Goal: Transaction & Acquisition: Book appointment/travel/reservation

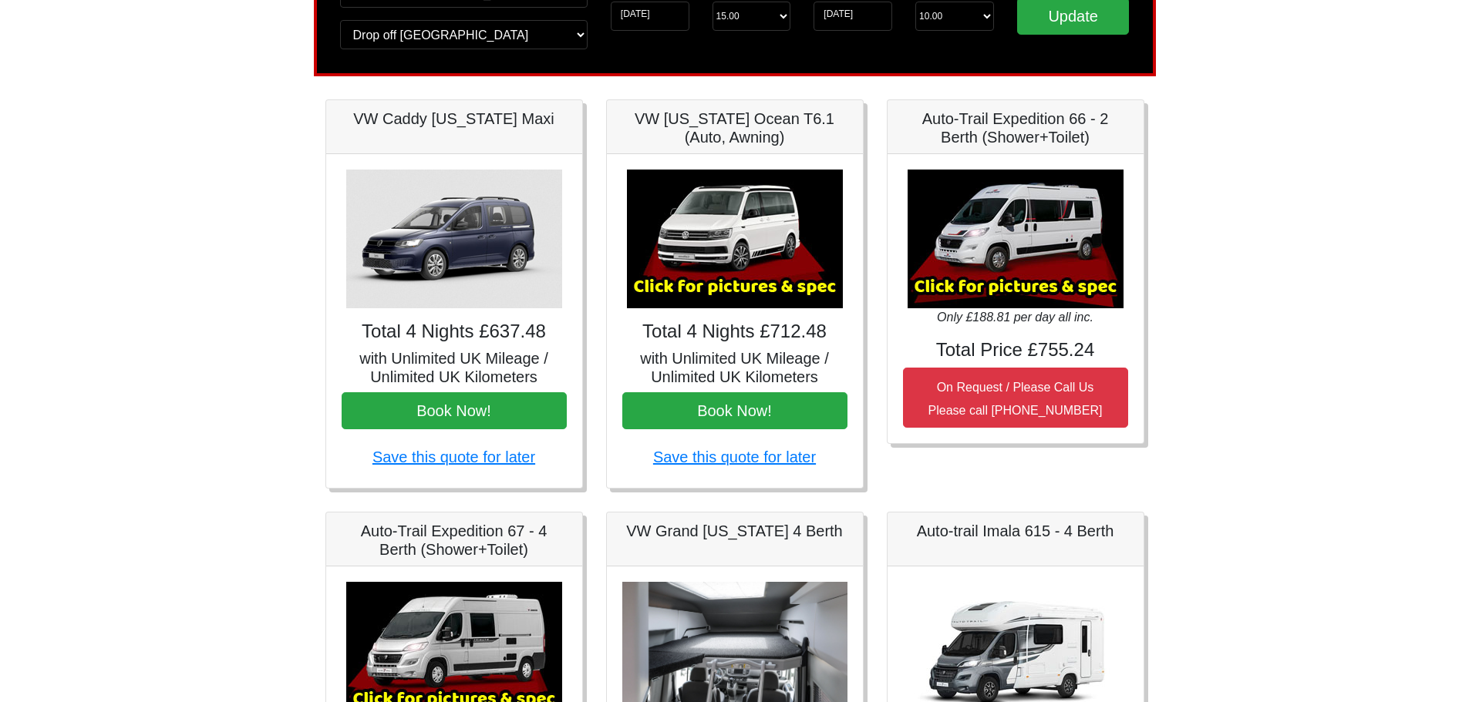
scroll to position [231, 0]
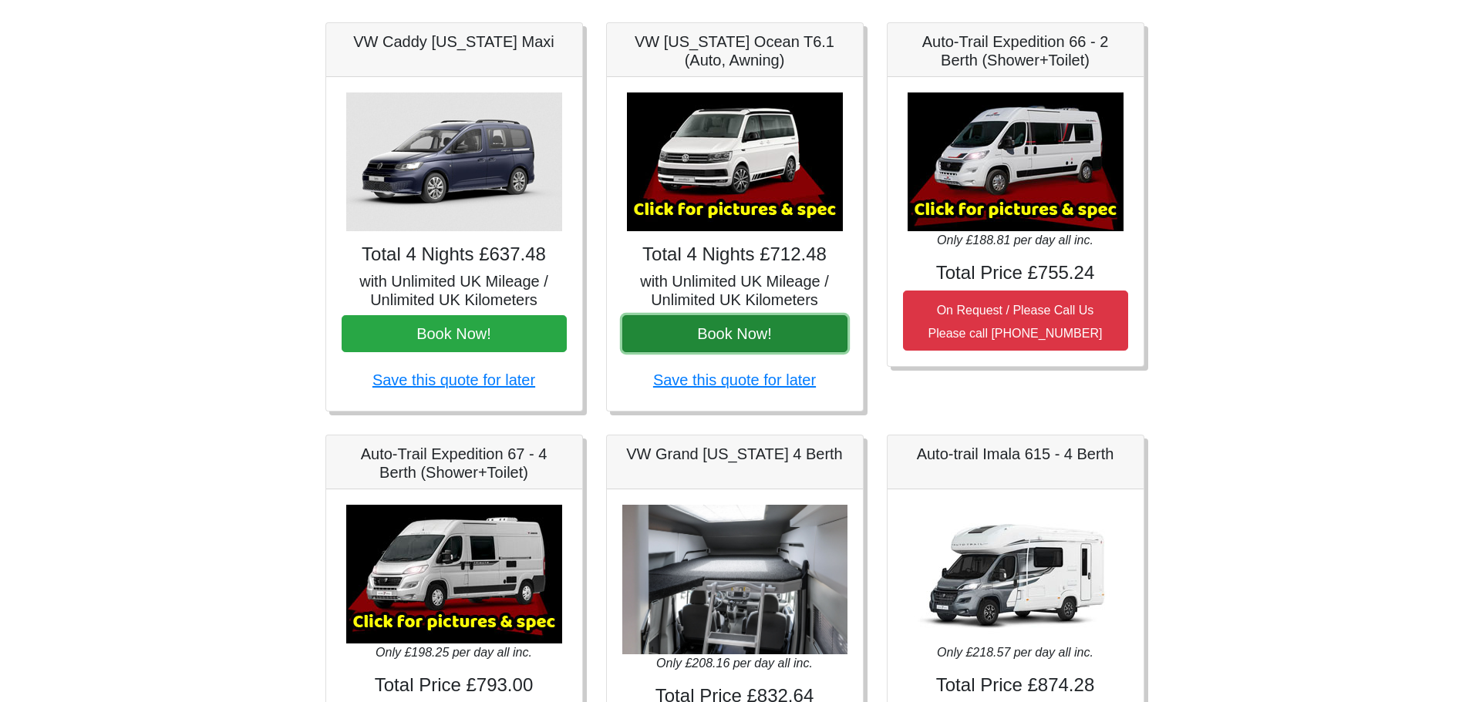
click at [692, 335] on button "Book Now!" at bounding box center [734, 333] width 225 height 37
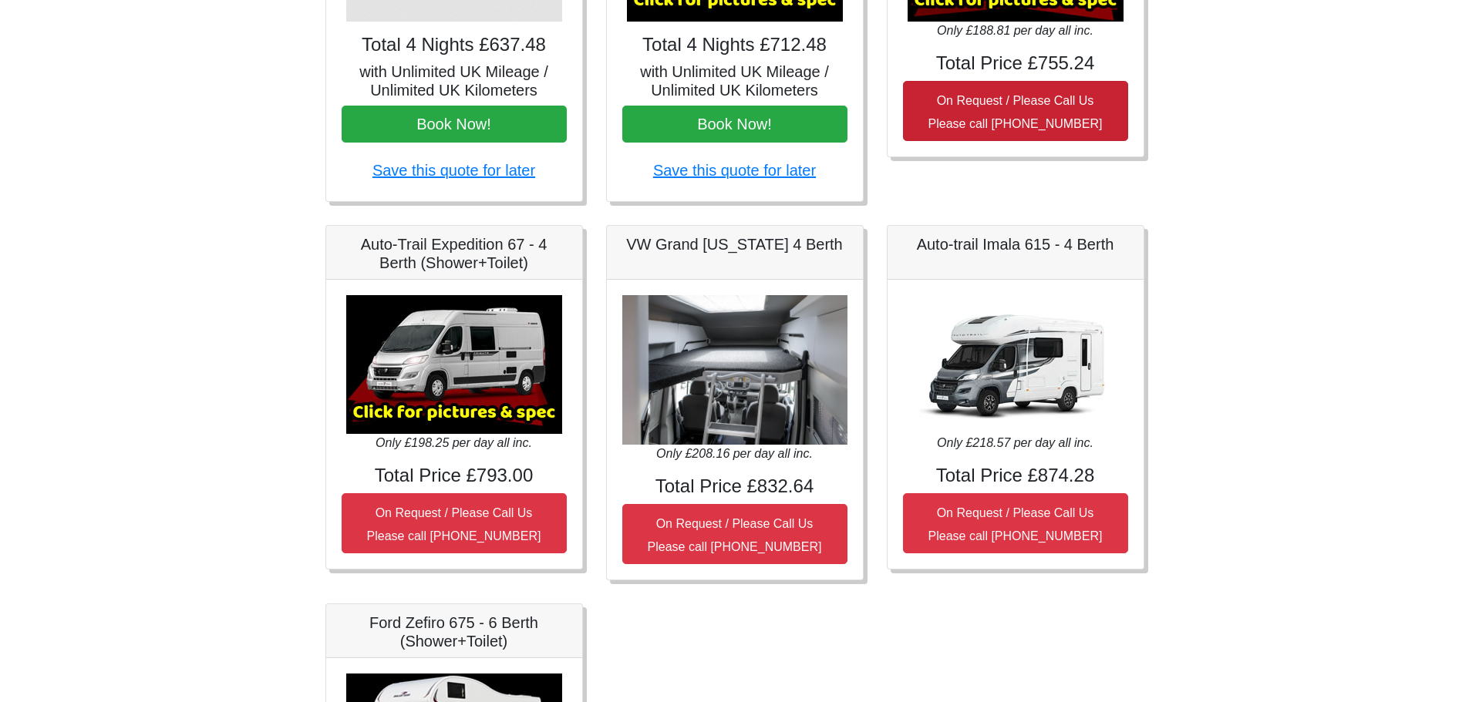
scroll to position [463, 0]
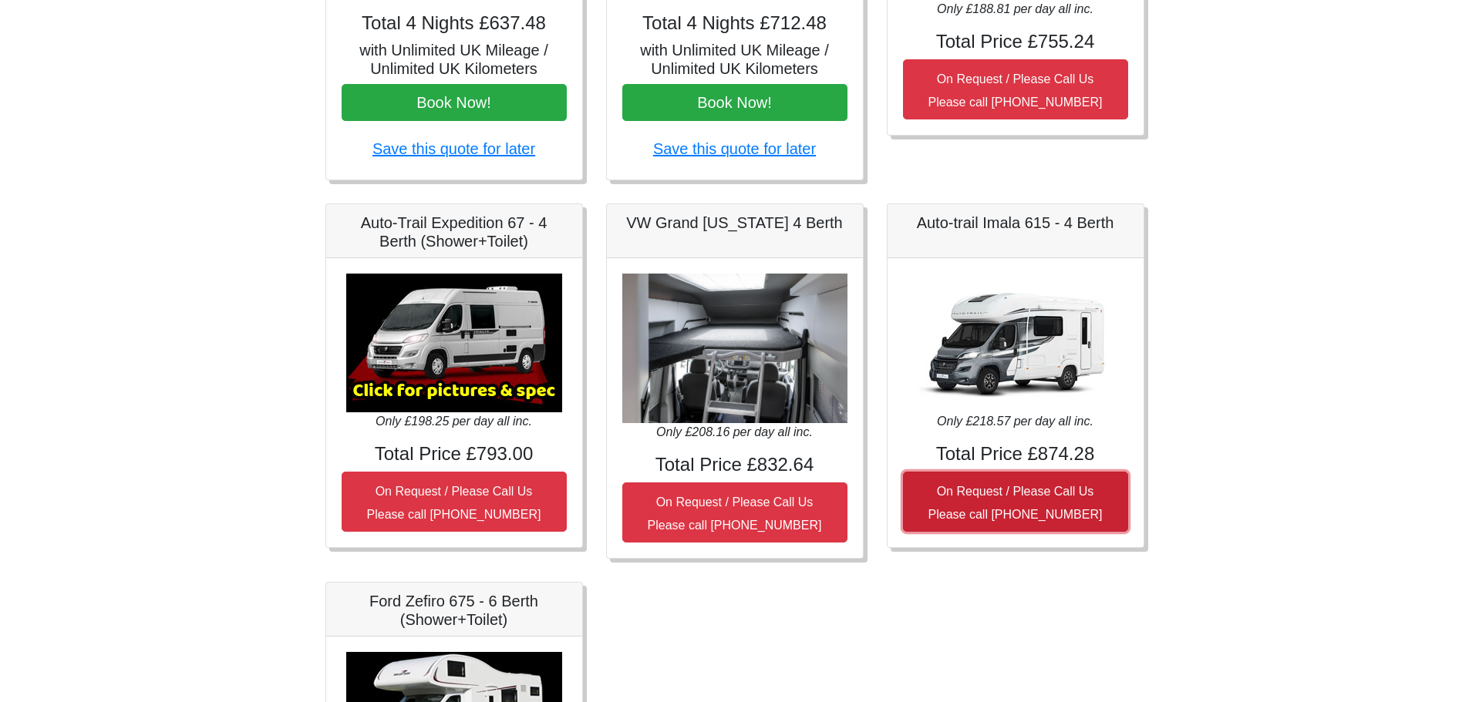
click at [998, 497] on small "On Request / Please Call Us Please call [PHONE_NUMBER]" at bounding box center [1015, 503] width 174 height 36
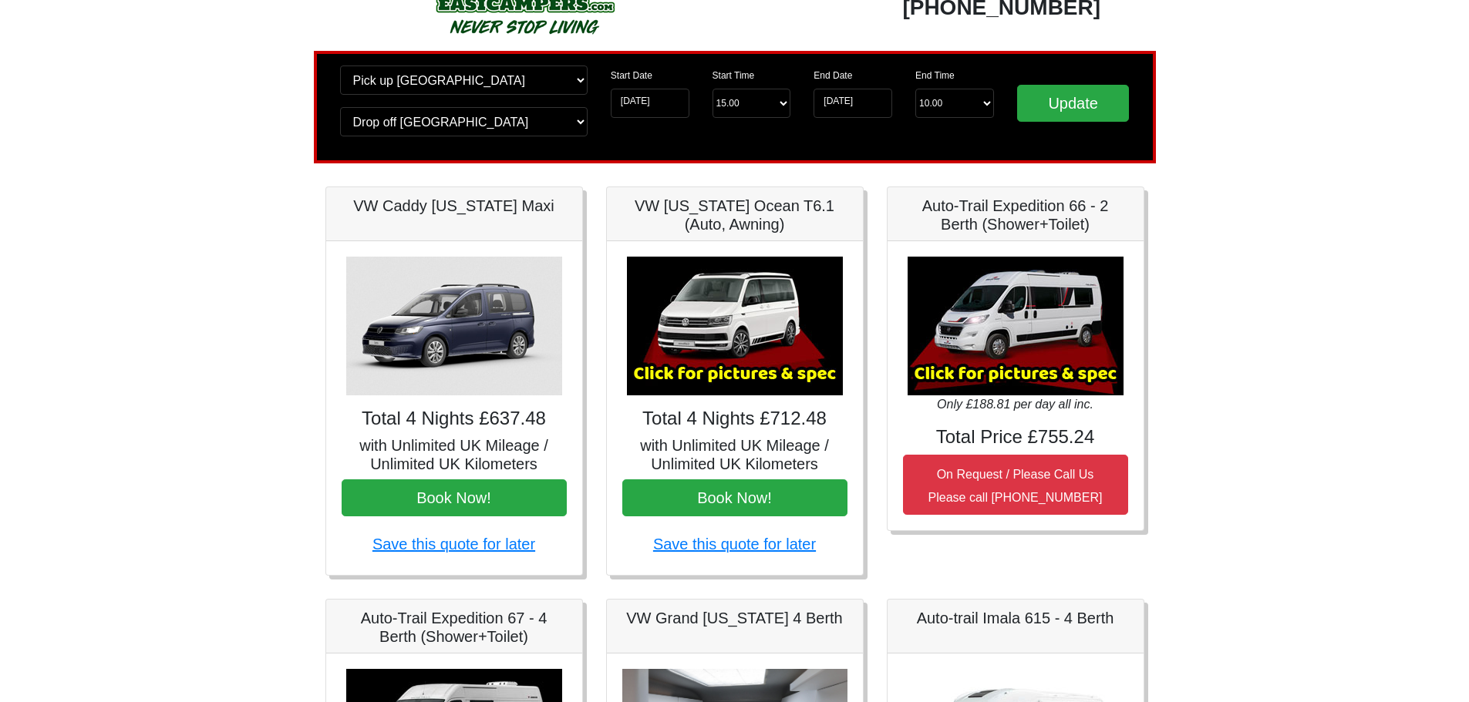
scroll to position [0, 0]
